Goal: Task Accomplishment & Management: Complete application form

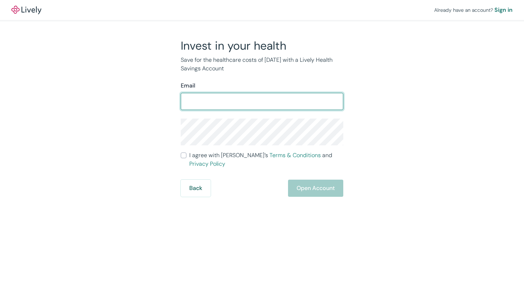
click at [217, 102] on input "Email" at bounding box center [262, 101] width 163 height 14
type input "[PERSON_NAME][EMAIL_ADDRESS][DOMAIN_NAME]"
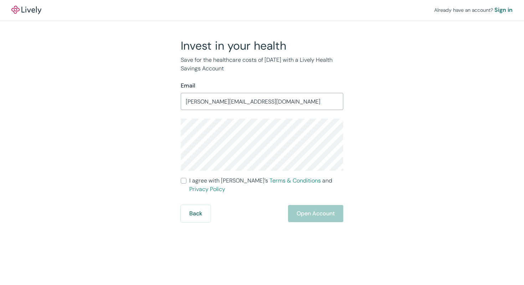
click at [166, 134] on div "Invest in your health Save for the healthcare costs of [DATE] with a Lively Hea…" at bounding box center [258, 130] width 342 height 183
click at [184, 181] on input "I agree with Lively’s Terms & Conditions and Privacy Policy" at bounding box center [184, 181] width 6 height 6
checkbox input "true"
click at [321, 205] on button "Open Account" at bounding box center [315, 213] width 55 height 17
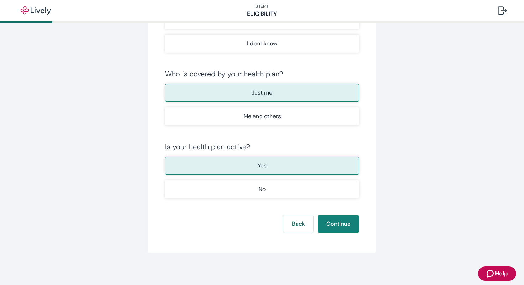
scroll to position [116, 0]
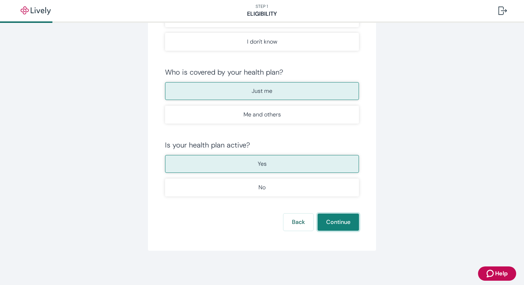
click at [334, 222] on button "Continue" at bounding box center [338, 221] width 41 height 17
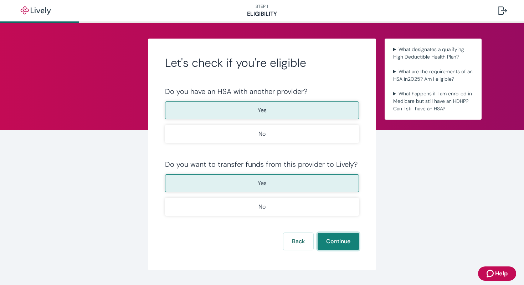
click at [337, 242] on button "Continue" at bounding box center [338, 241] width 41 height 17
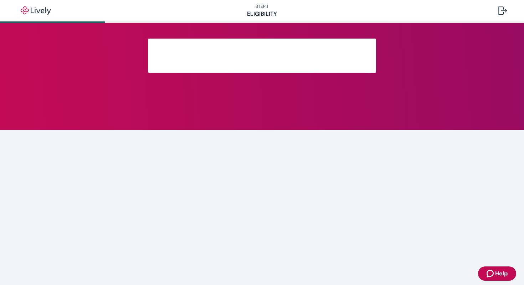
scroll to position [96, 0]
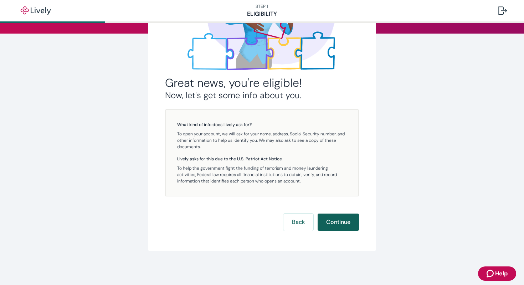
click at [338, 220] on button "Continue" at bounding box center [338, 221] width 41 height 17
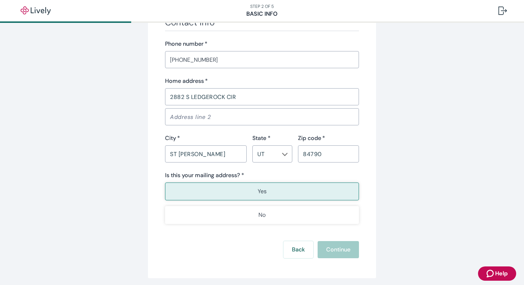
scroll to position [454, 0]
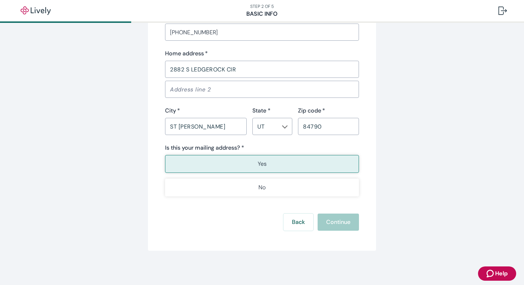
click at [298, 163] on button "Yes" at bounding box center [262, 164] width 194 height 18
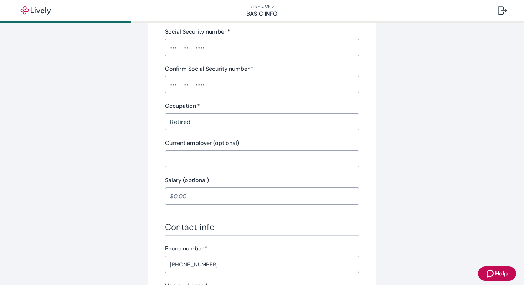
scroll to position [197, 0]
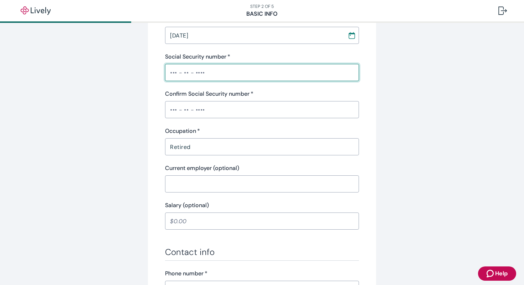
click at [182, 69] on input "Social Security number   *" at bounding box center [262, 72] width 194 height 14
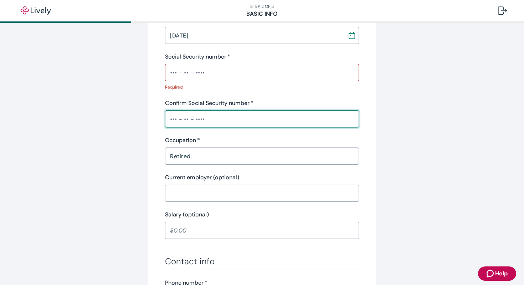
click at [204, 110] on div "Confirm Social Security number   * ​" at bounding box center [262, 113] width 194 height 29
click at [202, 71] on input "Social Security number   *" at bounding box center [262, 72] width 194 height 14
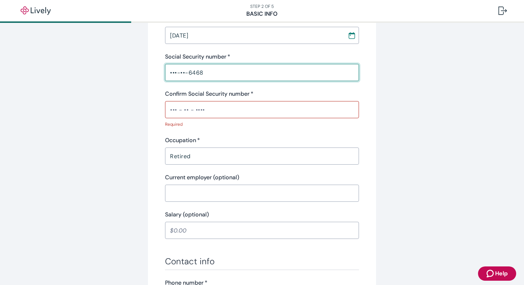
type input "•••-••-6468"
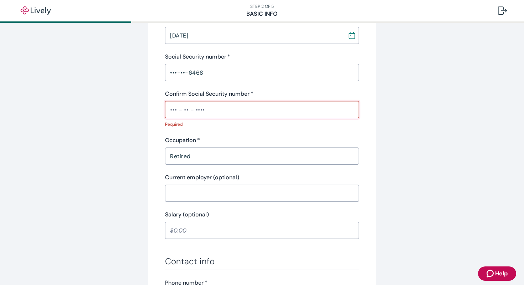
click at [182, 108] on input "Confirm Social Security number   *" at bounding box center [262, 109] width 194 height 14
type input "•"
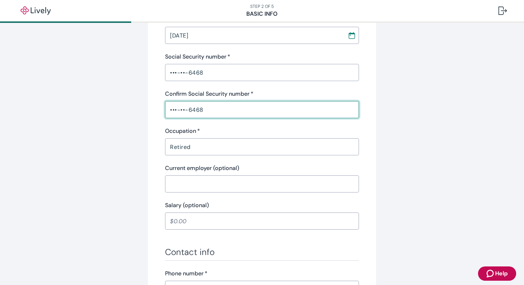
type input "•••-••-6468"
click at [211, 188] on input "Current employer (optional)" at bounding box center [262, 184] width 194 height 14
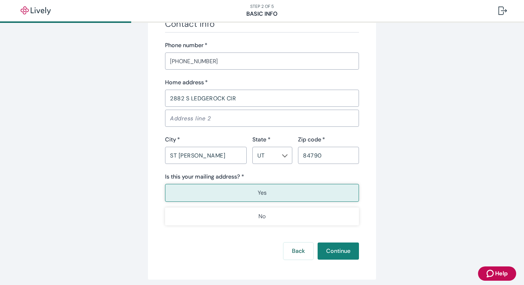
scroll to position [454, 0]
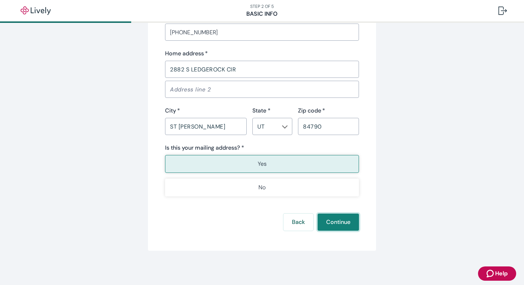
click at [342, 224] on button "Continue" at bounding box center [338, 221] width 41 height 17
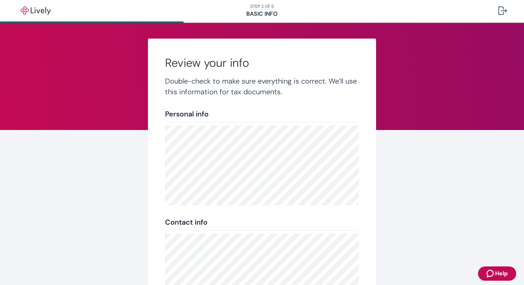
scroll to position [120, 0]
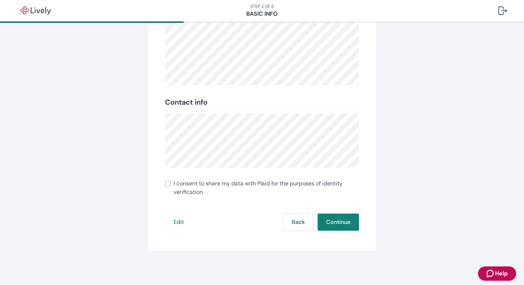
click at [165, 182] on input "I consent to share my data with Plaid for the purposes of identity verification" at bounding box center [168, 184] width 6 height 6
checkbox input "true"
click at [337, 222] on button "Continue" at bounding box center [338, 221] width 41 height 17
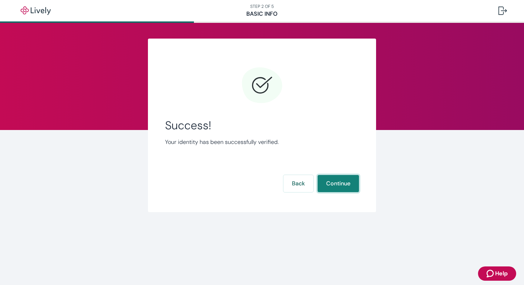
click at [340, 182] on button "Continue" at bounding box center [338, 183] width 41 height 17
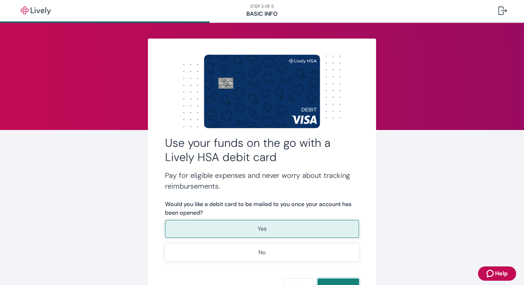
click at [338, 281] on button "Continue" at bounding box center [338, 286] width 41 height 17
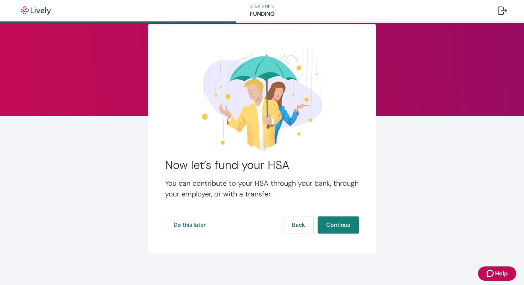
scroll to position [17, 0]
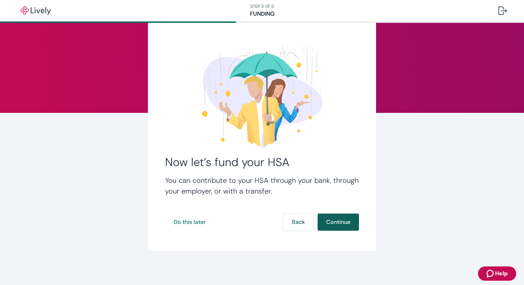
click at [342, 223] on button "Continue" at bounding box center [338, 221] width 41 height 17
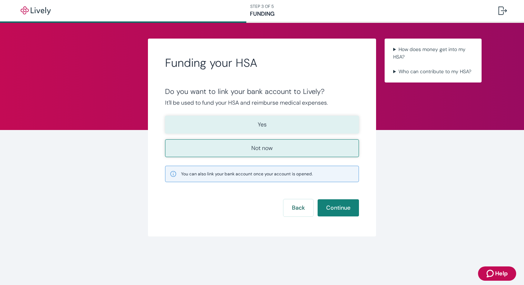
click at [269, 123] on button "Yes" at bounding box center [262, 125] width 194 height 18
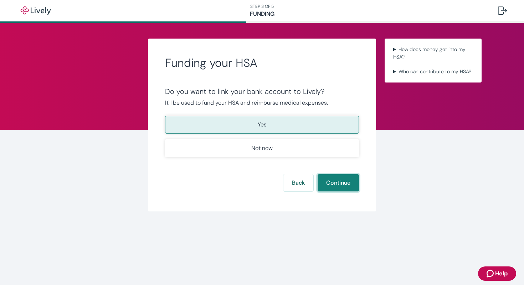
click at [340, 179] on button "Continue" at bounding box center [338, 182] width 41 height 17
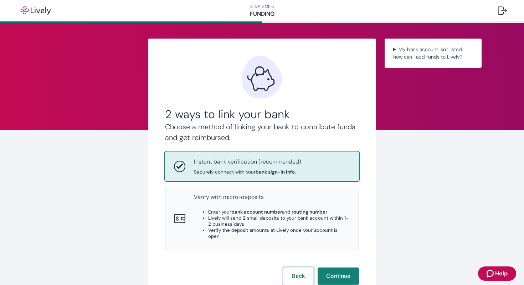
click at [295, 267] on button "Back" at bounding box center [299, 275] width 30 height 17
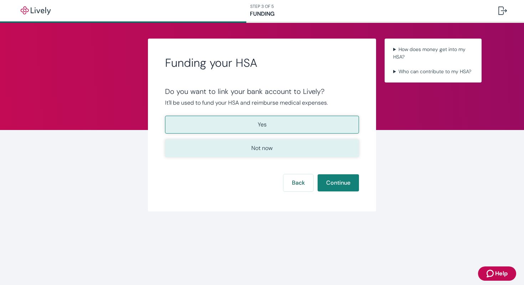
click at [282, 147] on button "Not now" at bounding box center [262, 148] width 194 height 18
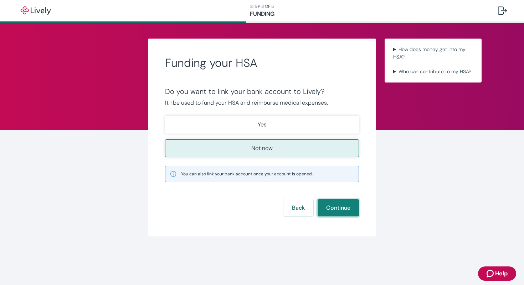
click at [337, 207] on button "Continue" at bounding box center [338, 207] width 41 height 17
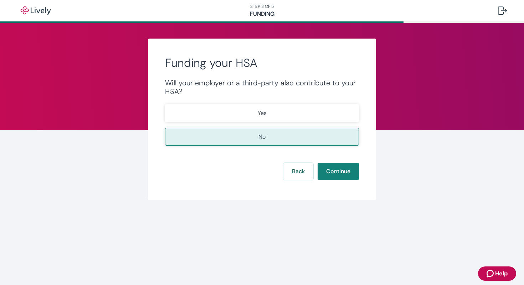
click at [337, 207] on div "Funding your HSA Will your employer or a third-party also contribute to your HS…" at bounding box center [262, 128] width 342 height 211
click at [338, 173] on button "Continue" at bounding box center [338, 171] width 41 height 17
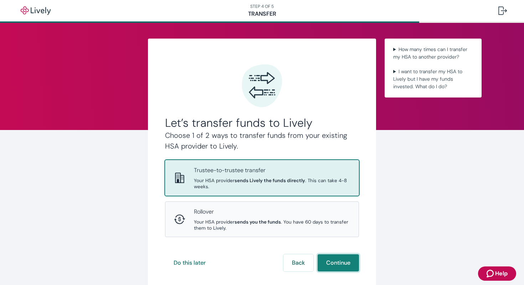
click at [334, 262] on button "Continue" at bounding box center [338, 262] width 41 height 17
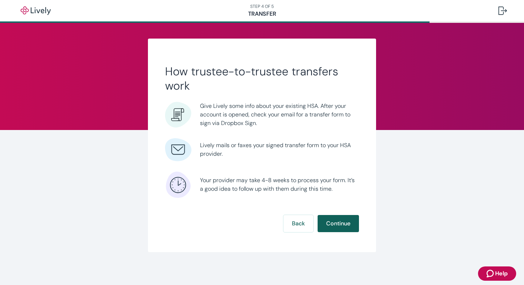
click at [339, 222] on button "Continue" at bounding box center [338, 223] width 41 height 17
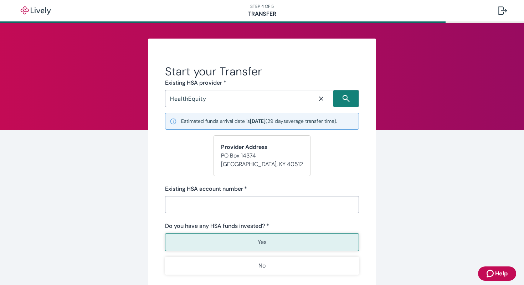
click at [206, 204] on input "Existing HSA account number   *" at bounding box center [262, 204] width 194 height 14
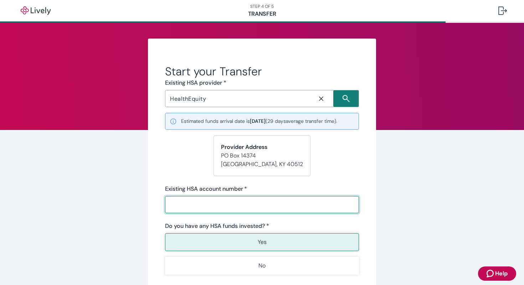
type input "26028169"
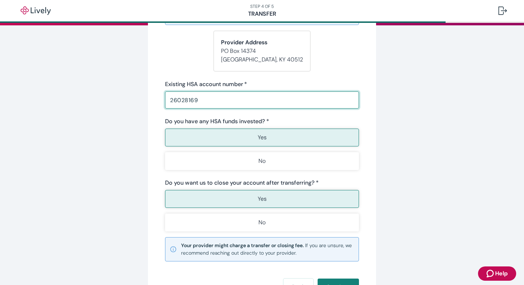
scroll to position [169, 0]
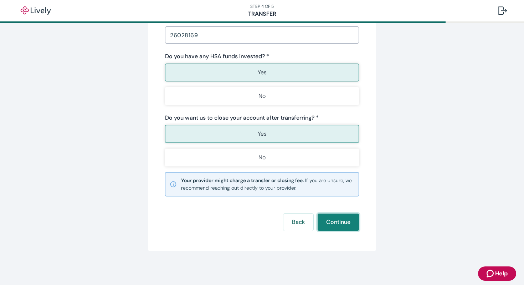
click at [336, 224] on button "Continue" at bounding box center [338, 221] width 41 height 17
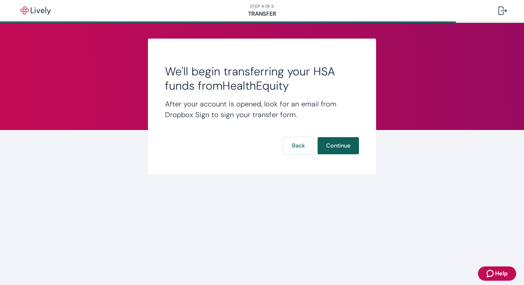
click at [340, 146] on button "Continue" at bounding box center [338, 145] width 41 height 17
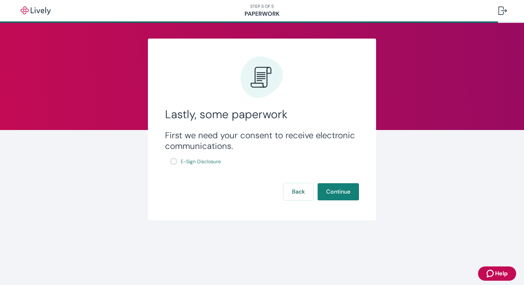
click at [174, 162] on input "E-Sign Disclosure" at bounding box center [174, 161] width 6 height 6
checkbox input "true"
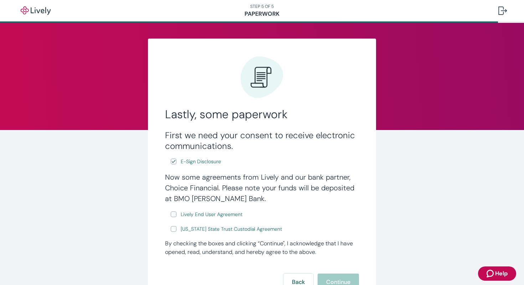
click at [171, 215] on input "Lively End User Agreement" at bounding box center [174, 214] width 6 height 6
checkbox input "true"
click at [173, 230] on input "Wyoming State Trust Custodial Agreement" at bounding box center [174, 229] width 6 height 6
checkbox input "true"
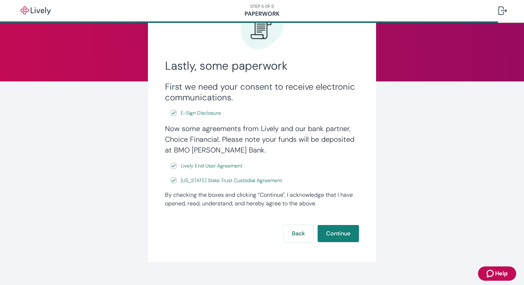
scroll to position [50, 0]
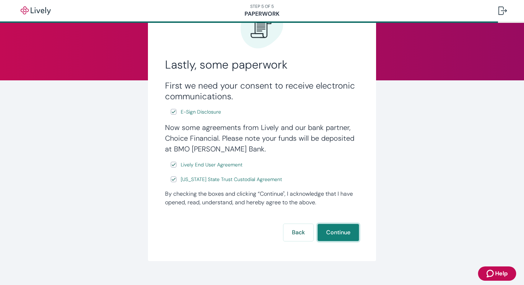
click at [339, 233] on button "Continue" at bounding box center [338, 232] width 41 height 17
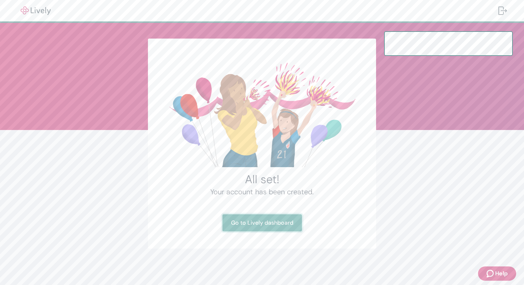
click at [271, 223] on link "Go to Lively dashboard" at bounding box center [263, 222] width 80 height 17
